Goal: Check status: Check status

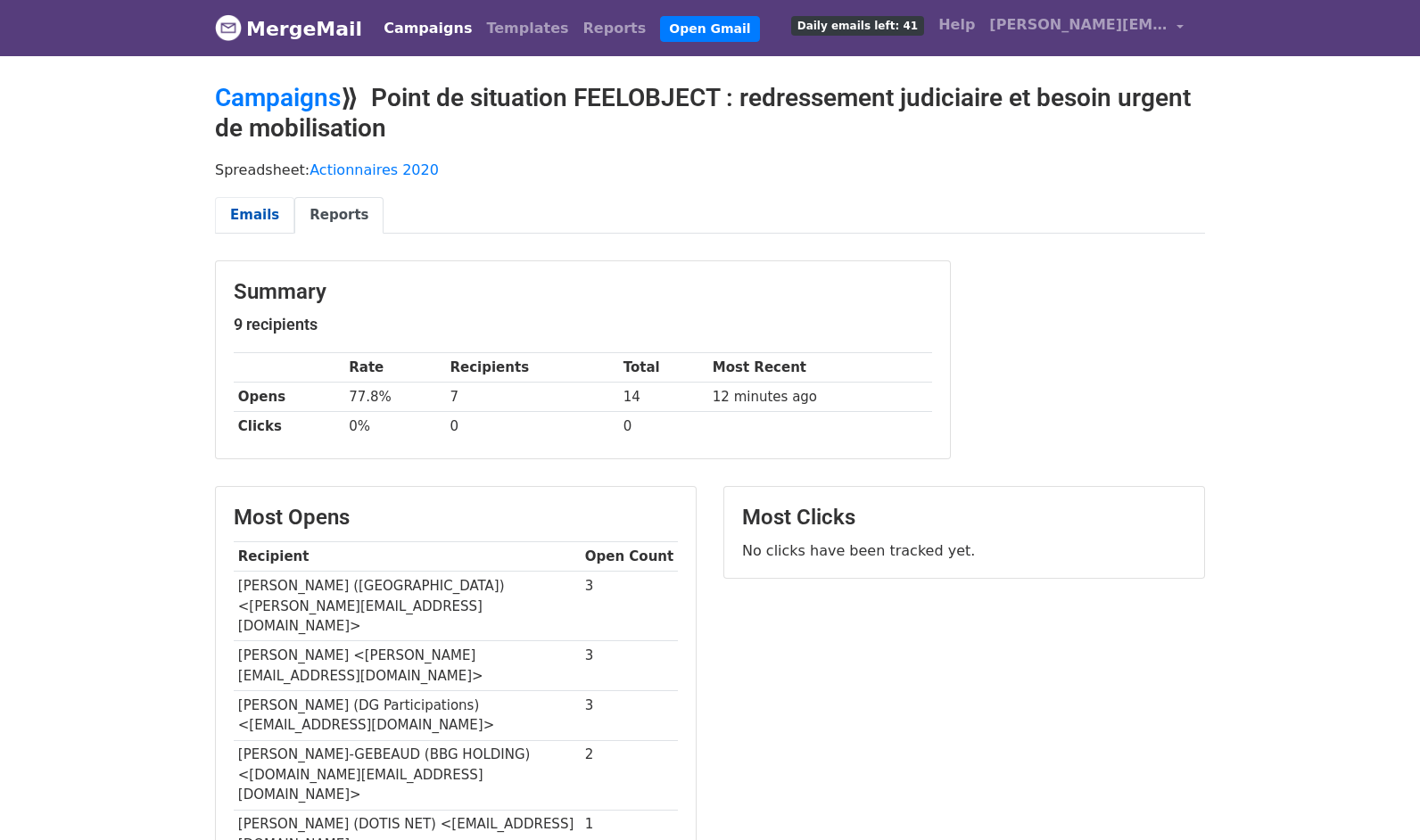
click at [255, 215] on link "Emails" at bounding box center [254, 215] width 79 height 36
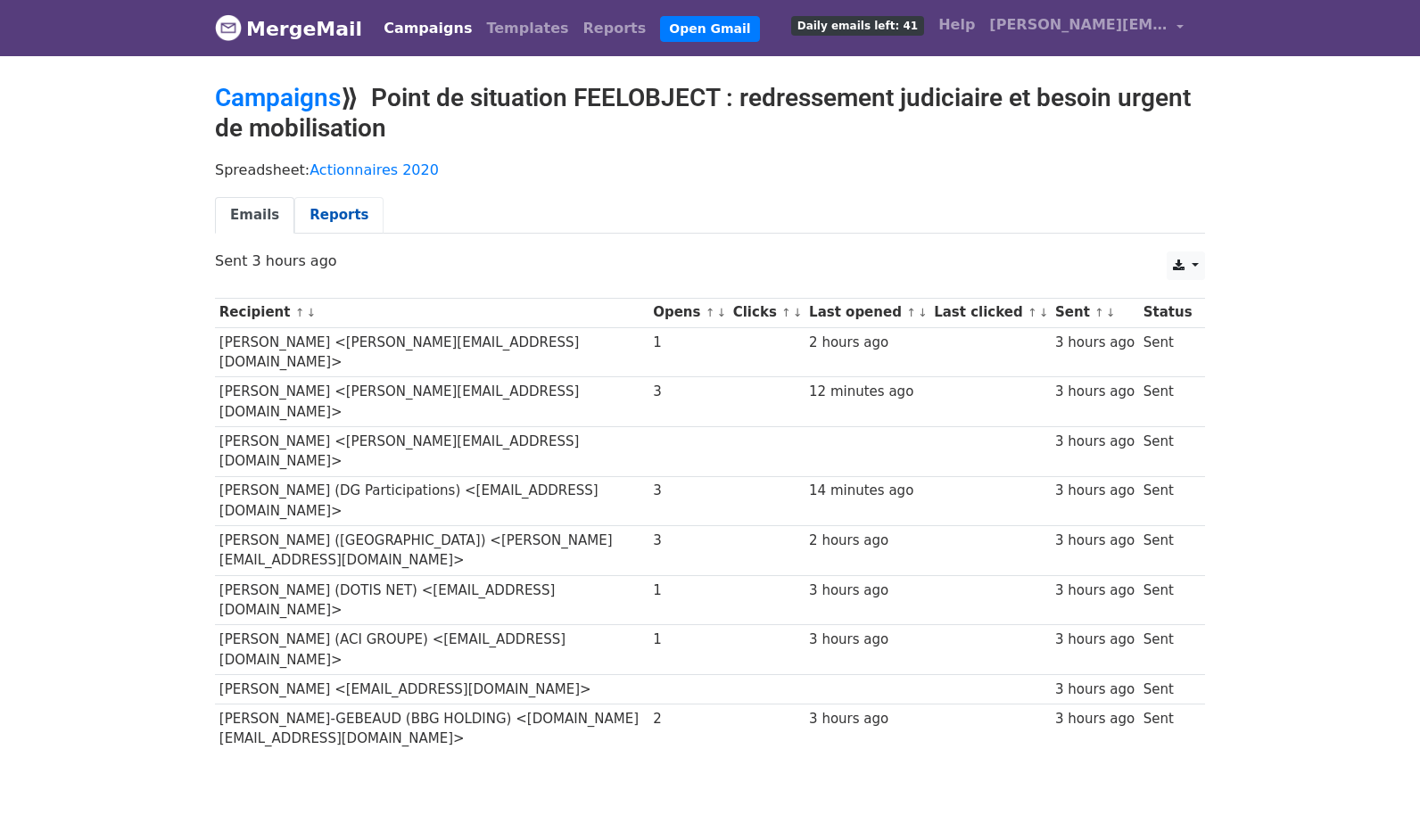
click at [333, 209] on link "Reports" at bounding box center [338, 215] width 89 height 36
